Goal: Book appointment/travel/reservation

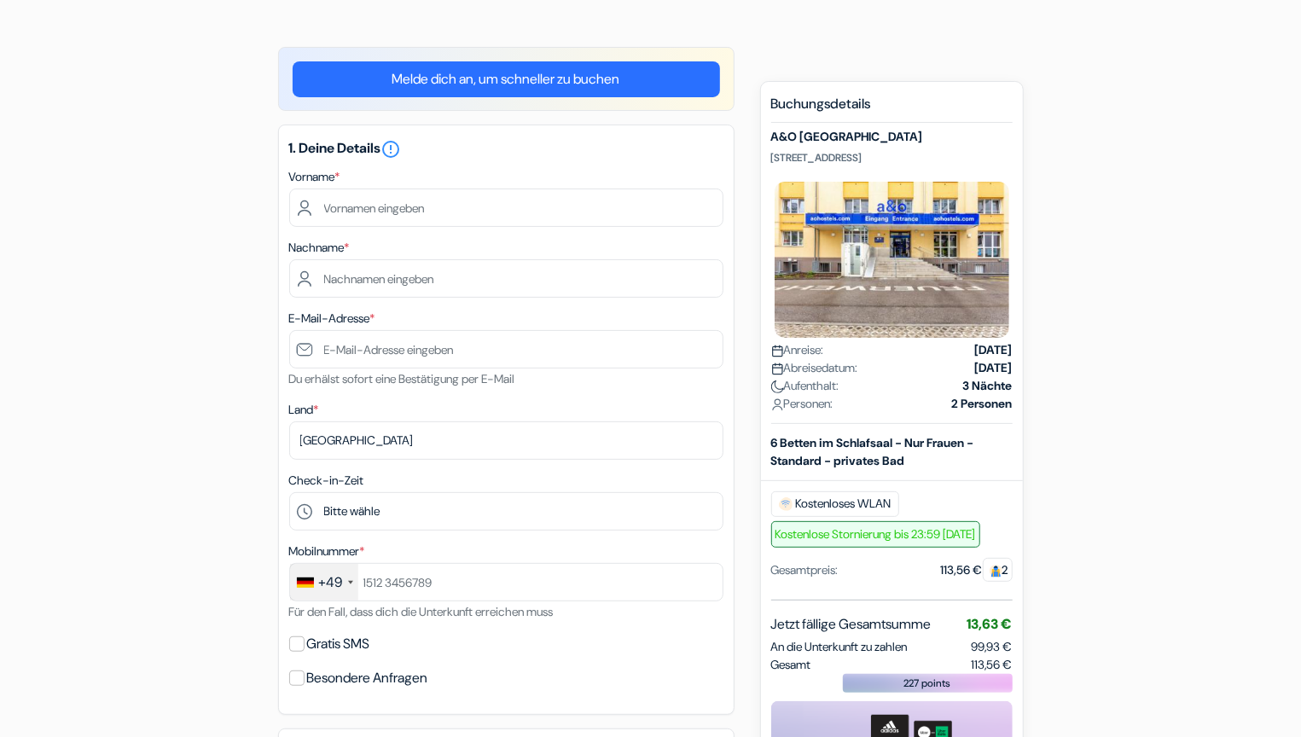
scroll to position [128, 0]
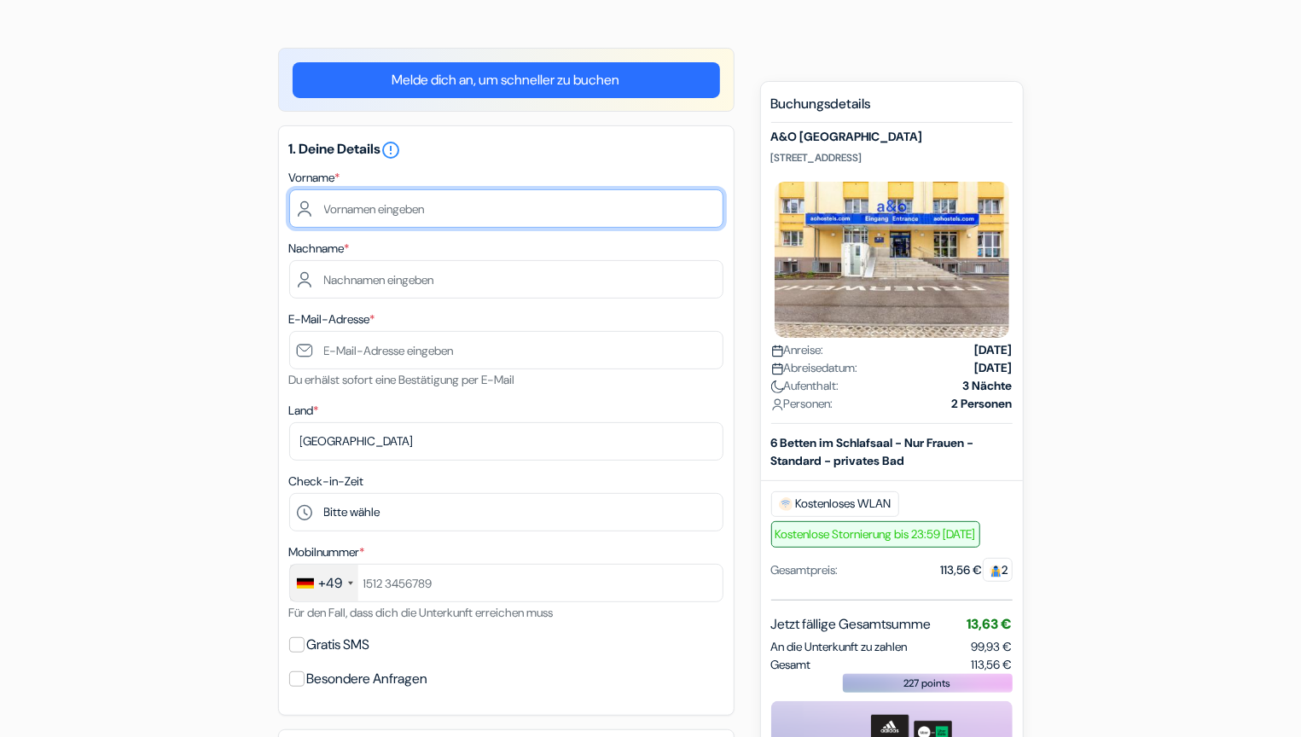
click at [390, 198] on input "text" at bounding box center [506, 208] width 434 height 38
type input "[PERSON_NAME]"
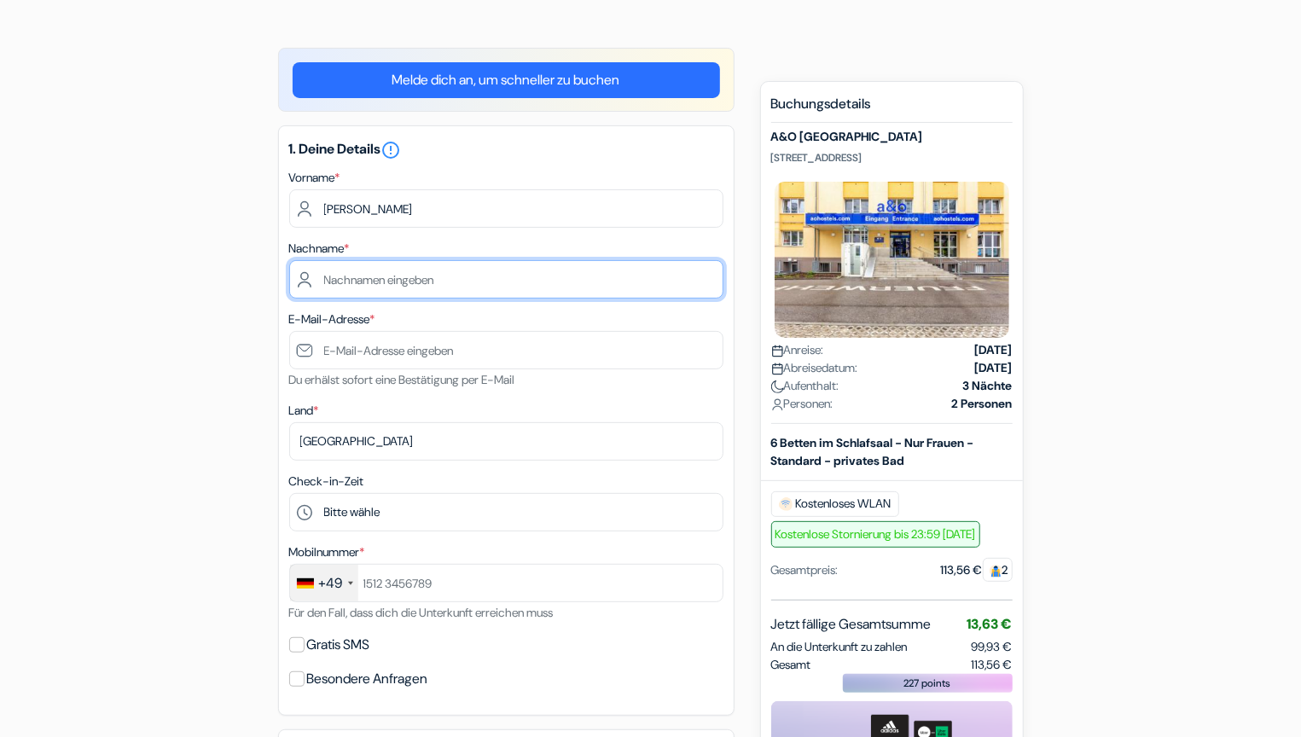
type input "Bawidamann"
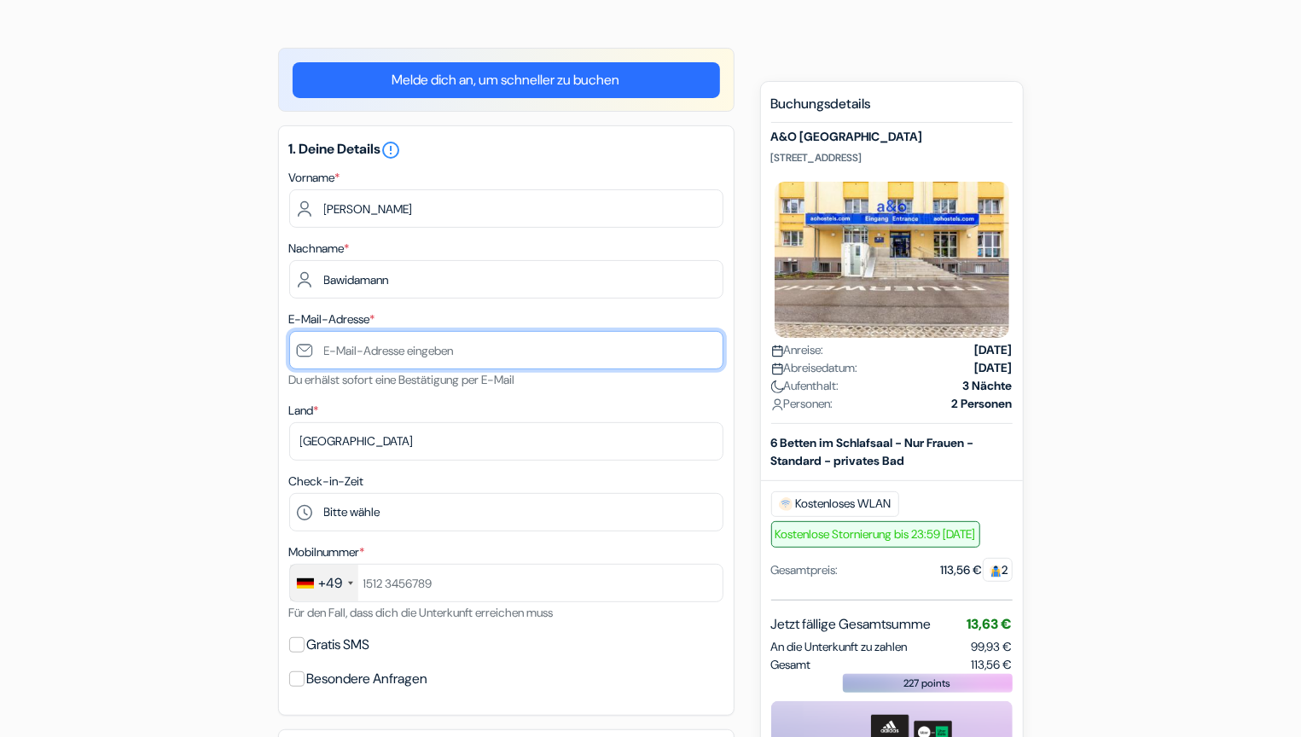
type input "[EMAIL_ADDRESS][DOMAIN_NAME]"
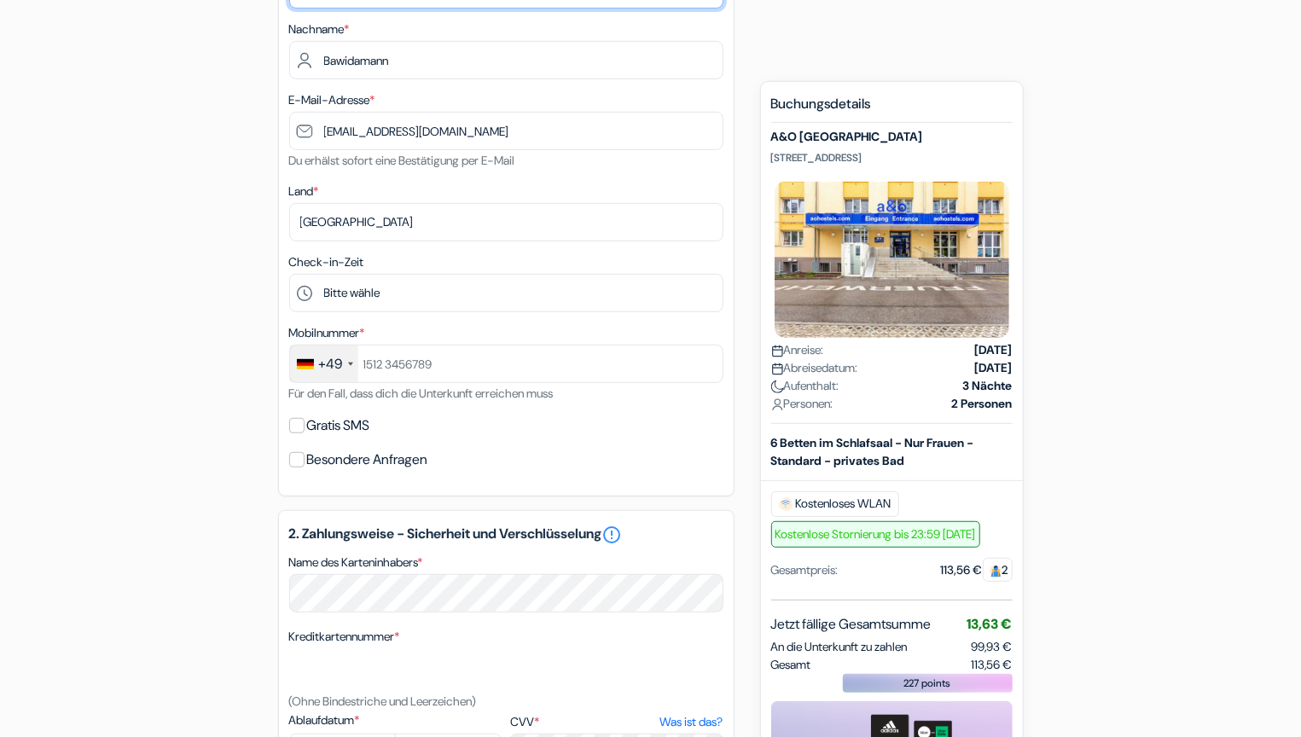
scroll to position [352, 0]
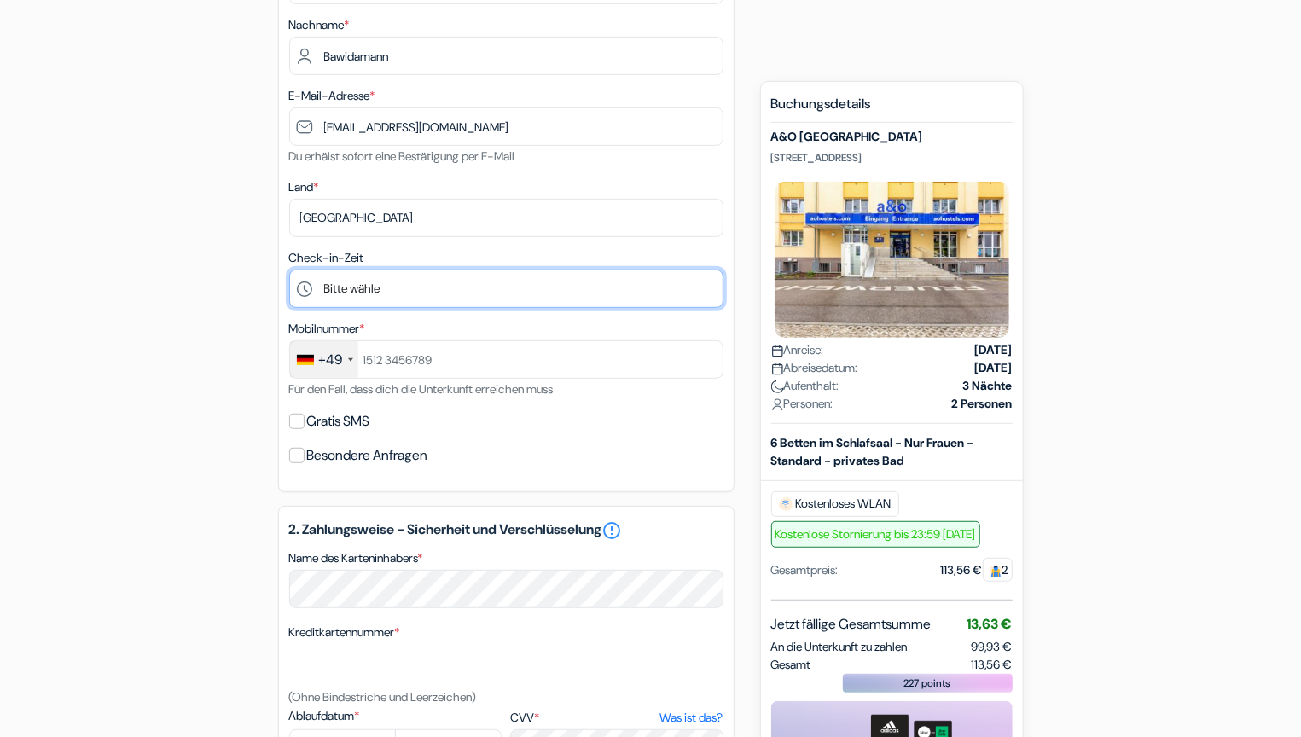
click at [483, 295] on select "Bitte wähle 1:00 2:00 3:00 4:00 5:00 6:00 7:00 8:00 9:00 10:00 11:00 12:00 13:0…" at bounding box center [506, 289] width 434 height 38
select select "20"
click at [289, 270] on select "Bitte wähle 1:00 2:00 3:00 4:00 5:00 6:00 7:00 8:00 9:00 10:00 11:00 12:00 13:0…" at bounding box center [506, 289] width 434 height 38
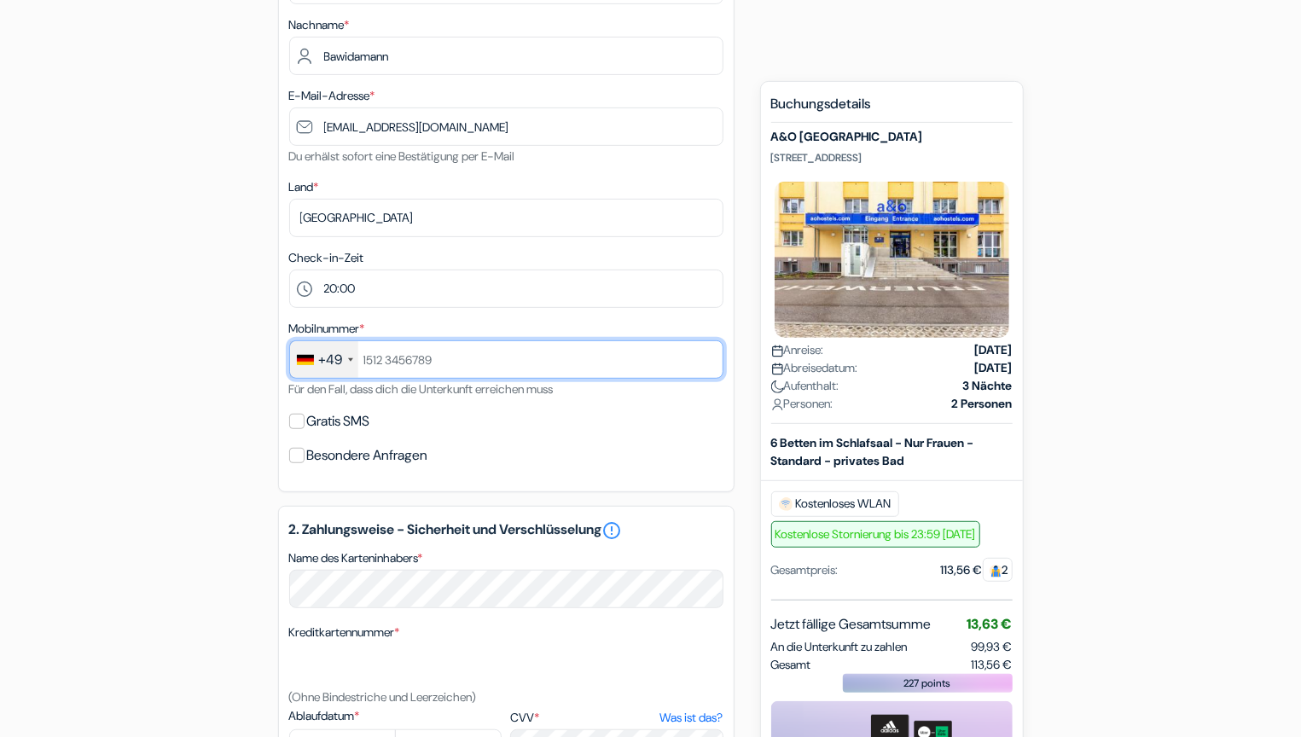
click at [493, 358] on input "text" at bounding box center [506, 359] width 434 height 38
click at [467, 436] on div "1. Deine Details error_outline Vorname * [PERSON_NAME] Nachname * [GEOGRAPHIC_D…" at bounding box center [506, 197] width 456 height 590
click at [431, 352] on input "34455362" at bounding box center [506, 359] width 434 height 38
type input "3"
type input "34455362"
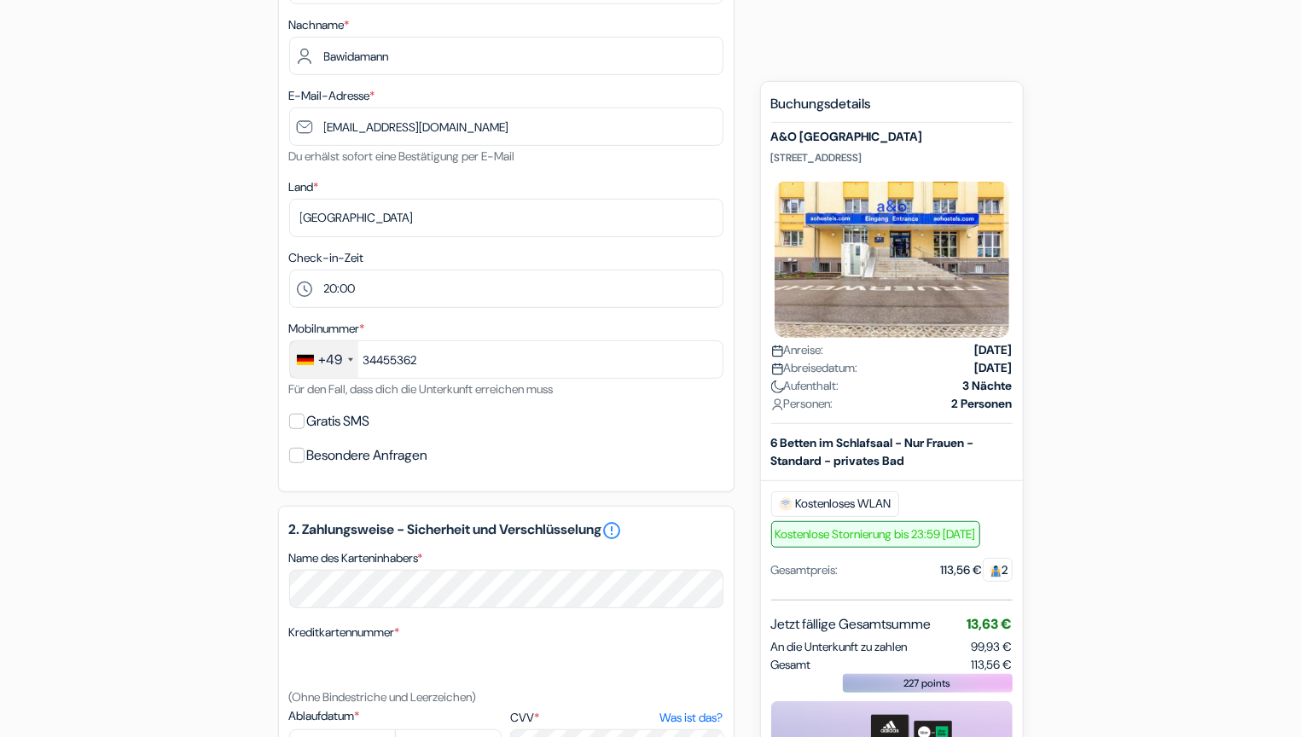
click at [498, 446] on div "Besondere Anfragen" at bounding box center [506, 456] width 434 height 24
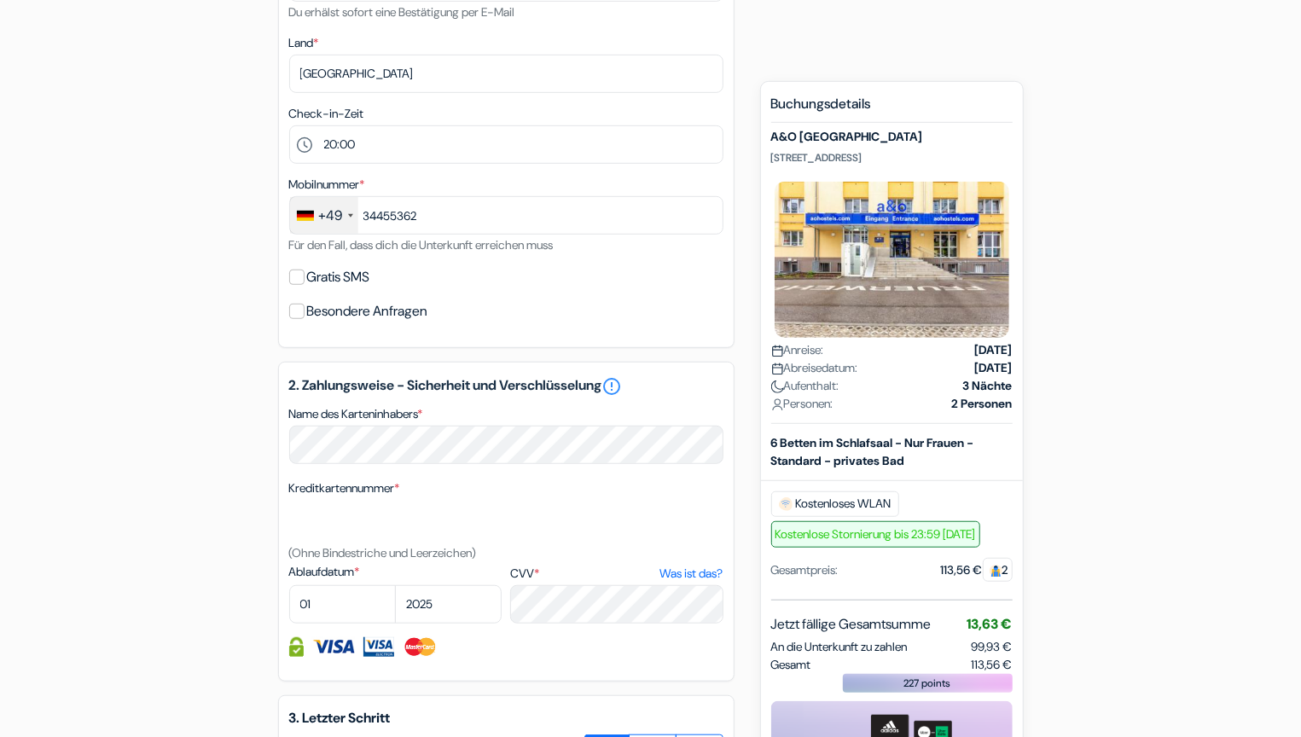
scroll to position [497, 0]
click at [312, 267] on label "Gratis SMS" at bounding box center [338, 276] width 63 height 24
click at [305, 268] on input "Gratis SMS" at bounding box center [296, 275] width 15 height 15
checkbox input "true"
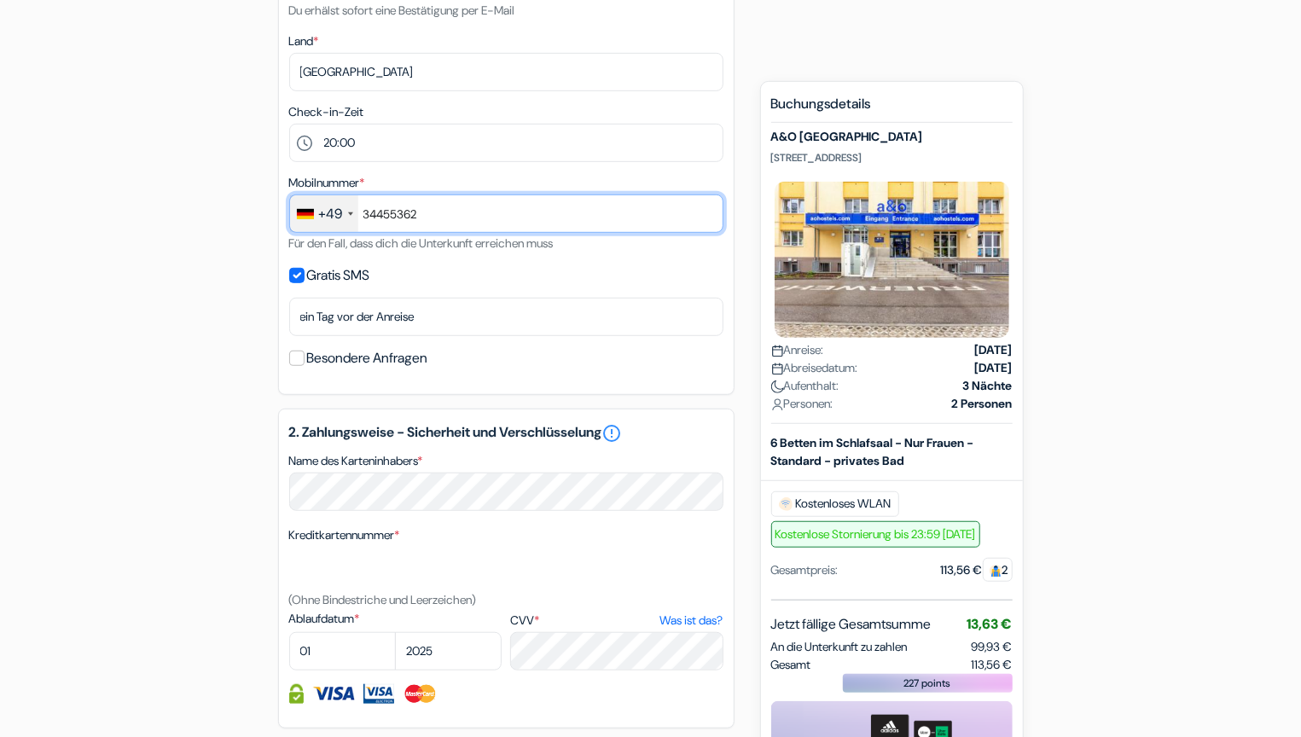
click at [365, 218] on input "34455362" at bounding box center [506, 214] width 434 height 38
click at [482, 250] on div "Mobilnummer * +49 [GEOGRAPHIC_DATA] +33 [GEOGRAPHIC_DATA] +44 [GEOGRAPHIC_DATA]…" at bounding box center [506, 212] width 434 height 81
click at [369, 213] on input "034455362" at bounding box center [506, 214] width 434 height 38
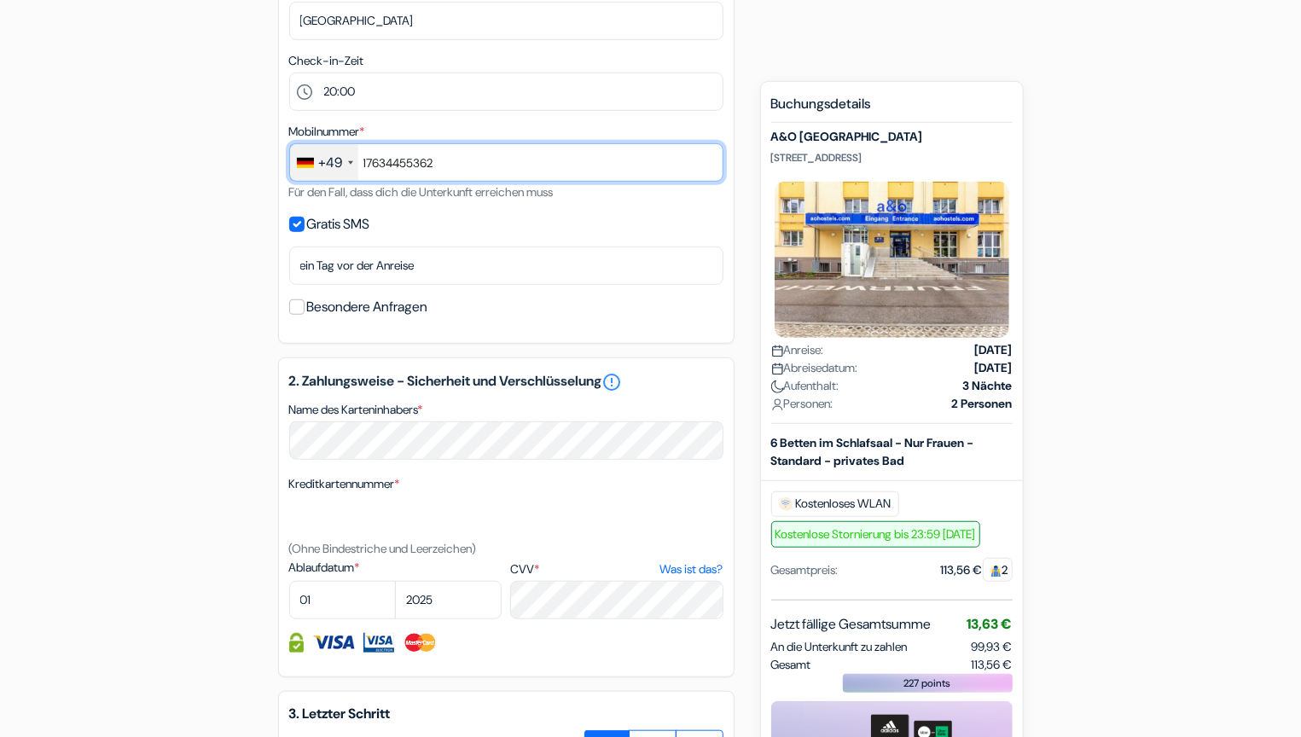
scroll to position [549, 0]
type input "17634455362"
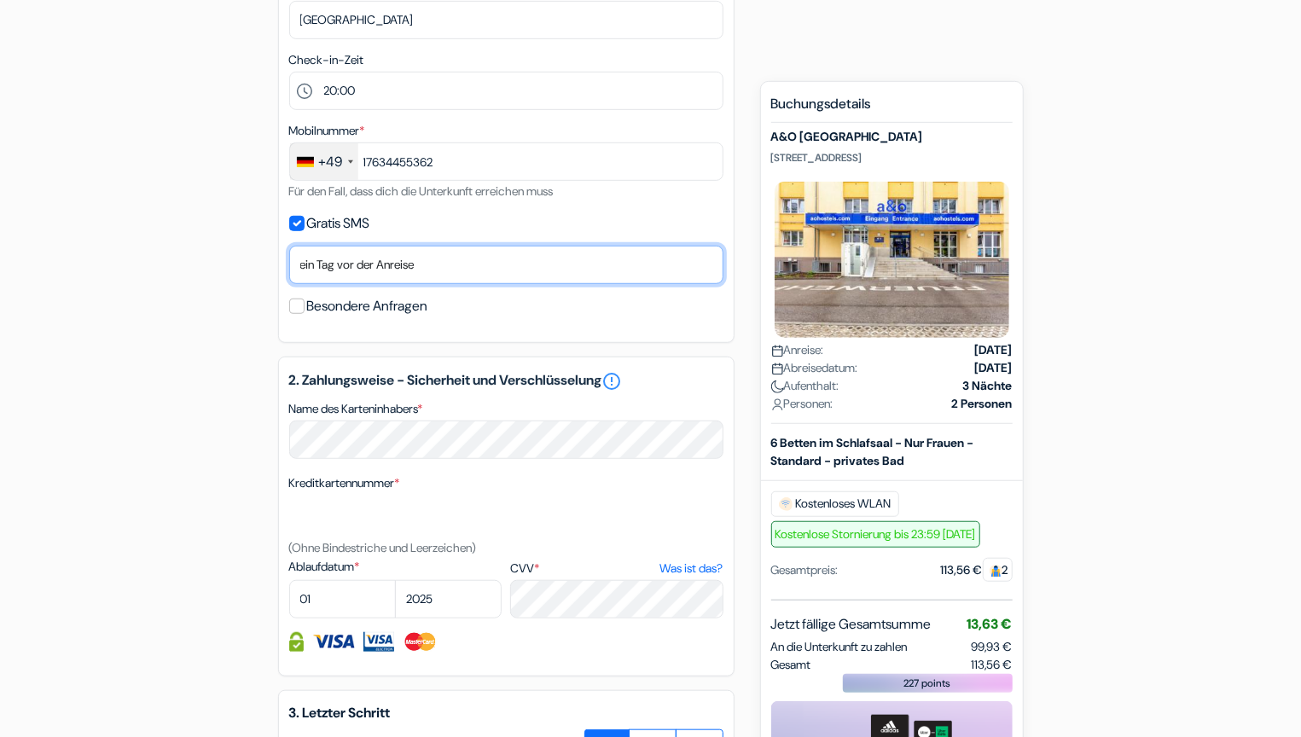
click at [526, 261] on select "Nein, danke [PERSON_NAME] senden Ankunftstag [DATE] der Anreise [DATE] der Anre…" at bounding box center [506, 265] width 434 height 38
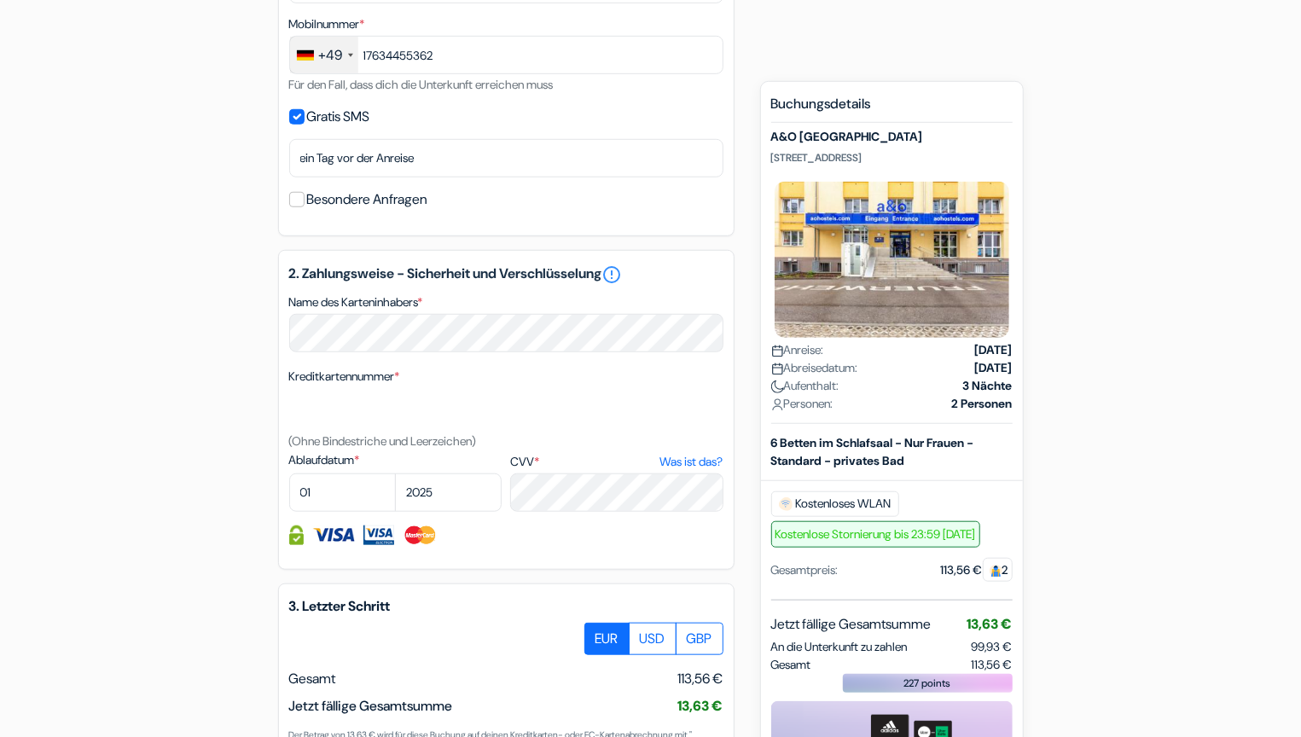
scroll to position [628, 0]
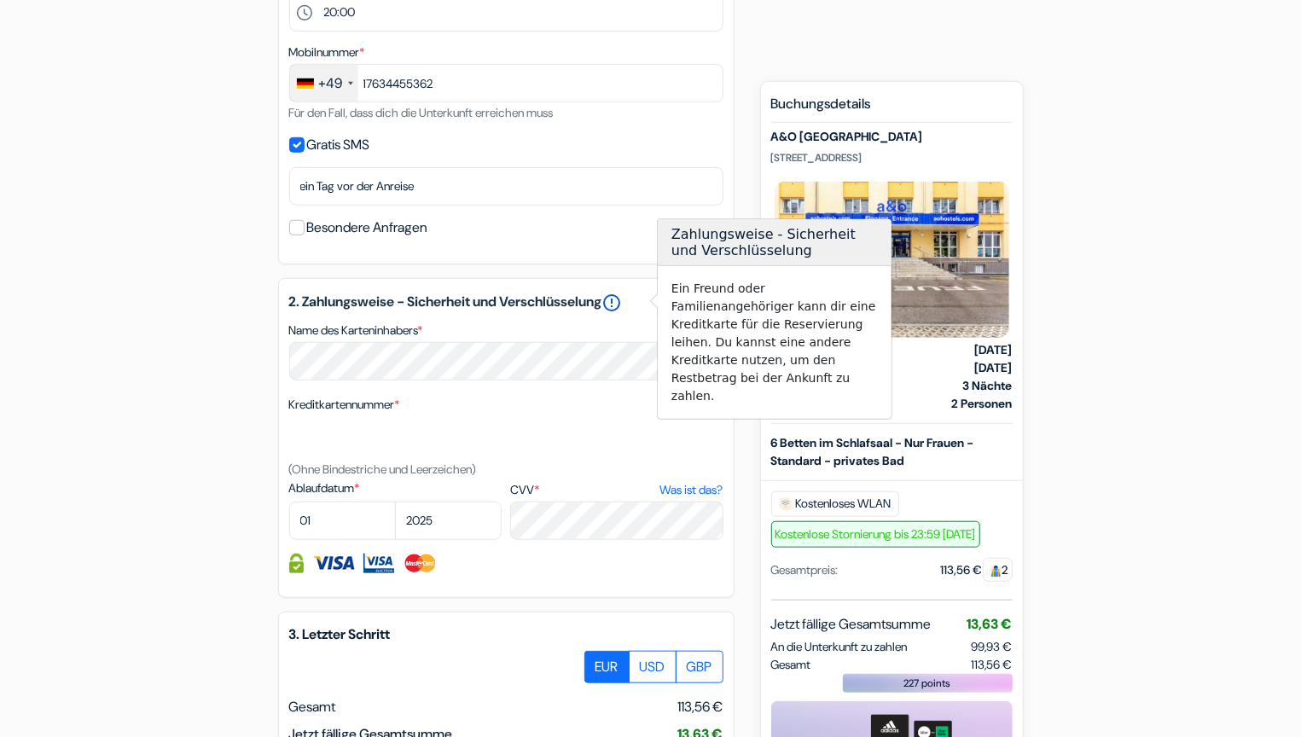
click at [623, 295] on link "error_outline" at bounding box center [612, 303] width 20 height 20
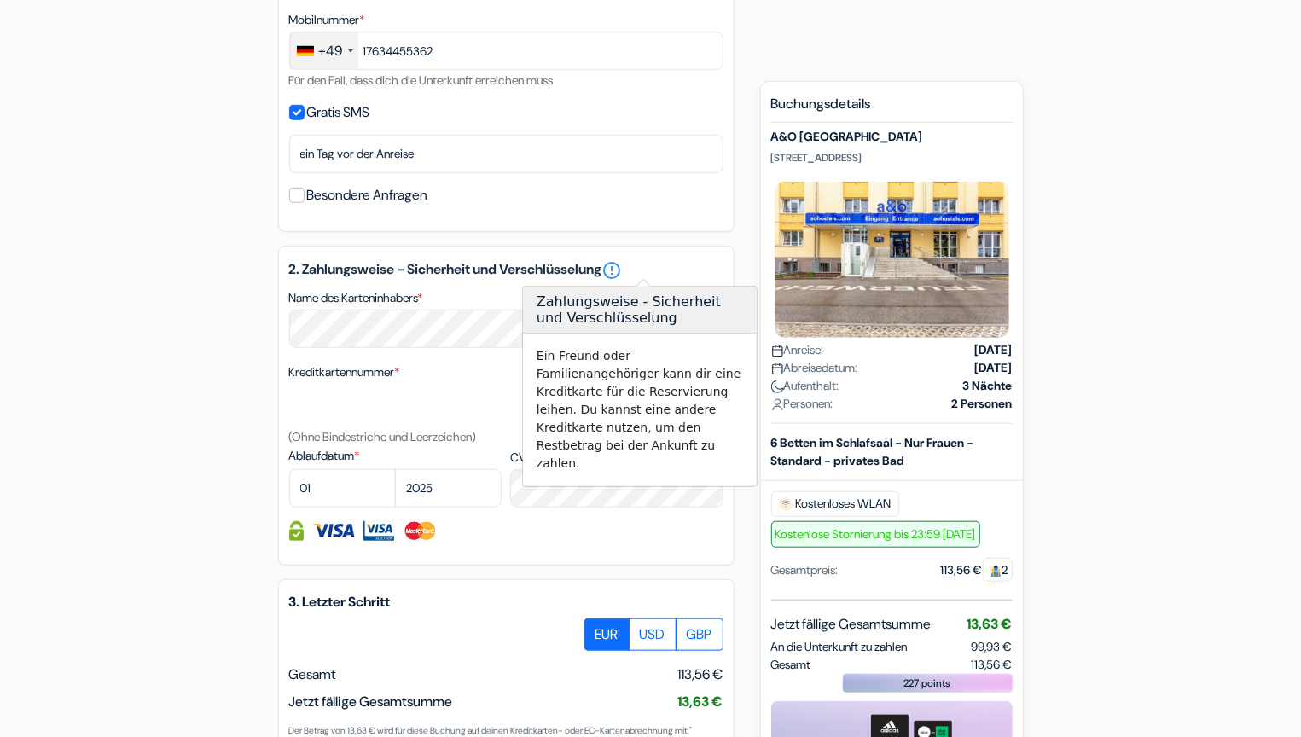
scroll to position [898, 0]
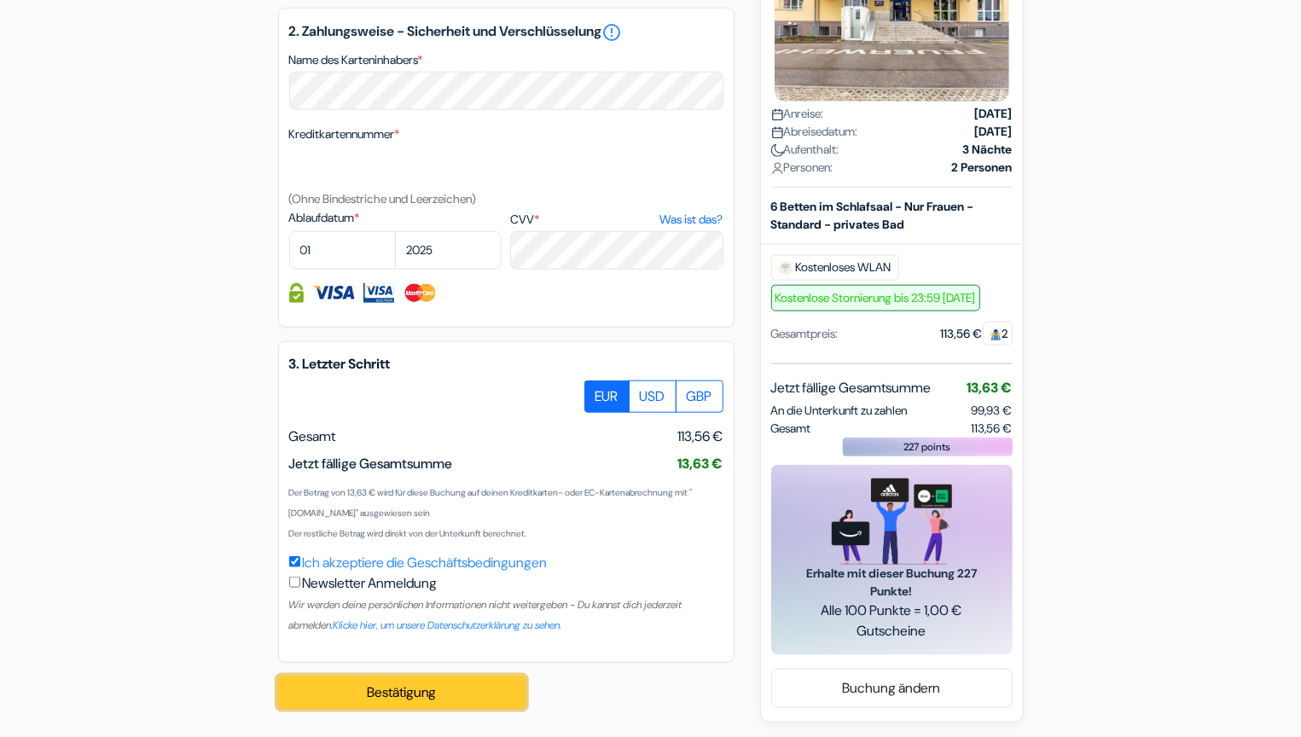
click at [433, 694] on button "Bestätigung Loading..." at bounding box center [401, 693] width 247 height 32
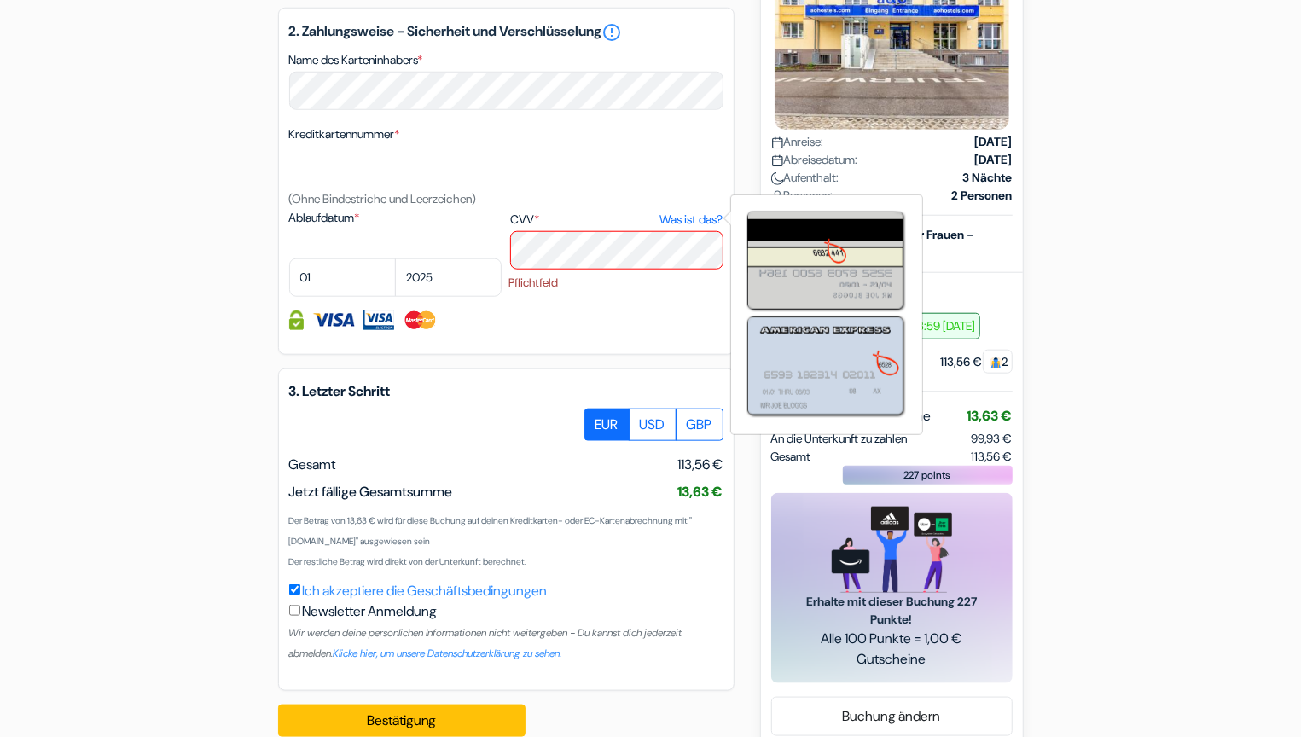
click at [686, 213] on link "Was ist das?" at bounding box center [691, 220] width 63 height 18
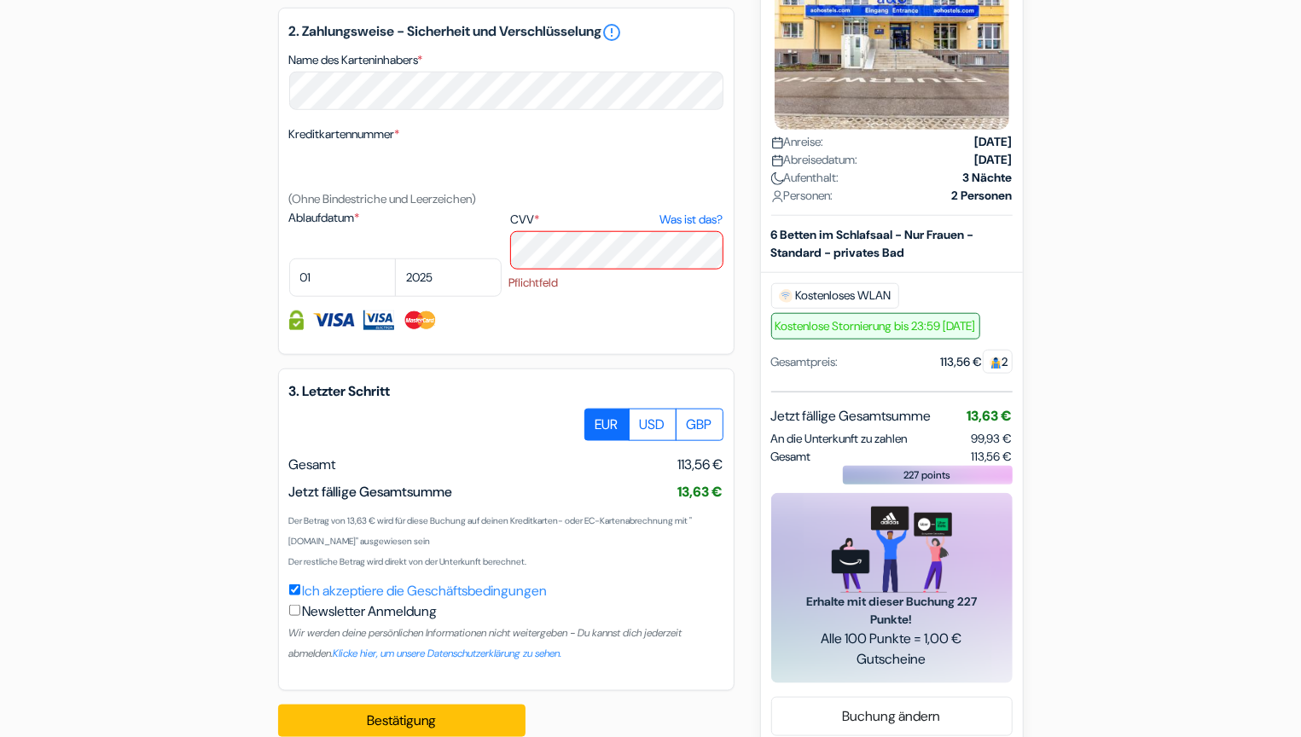
click at [456, 230] on div "Ablaufdatum * 01 02 03 04 05 06 07 08 09 10 [DATE] 2026 2027 2028" at bounding box center [395, 253] width 212 height 88
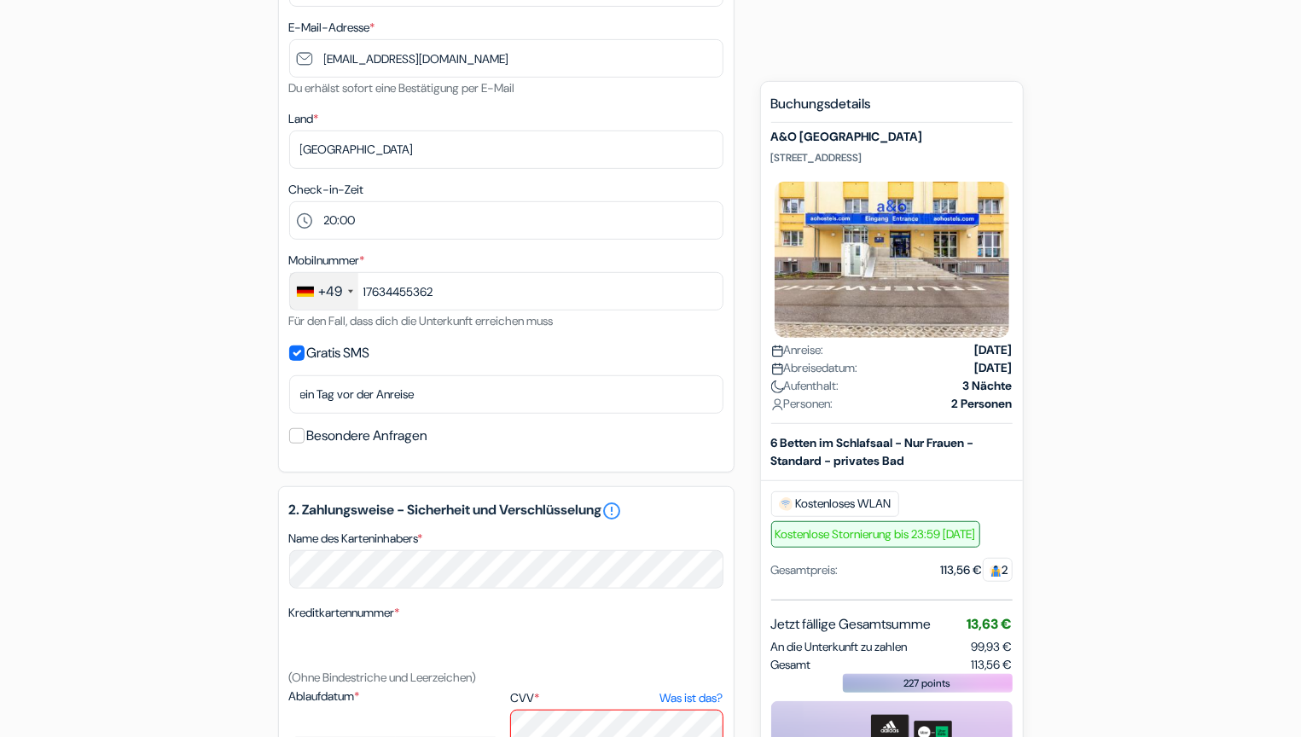
scroll to position [0, 0]
